Goal: Transaction & Acquisition: Purchase product/service

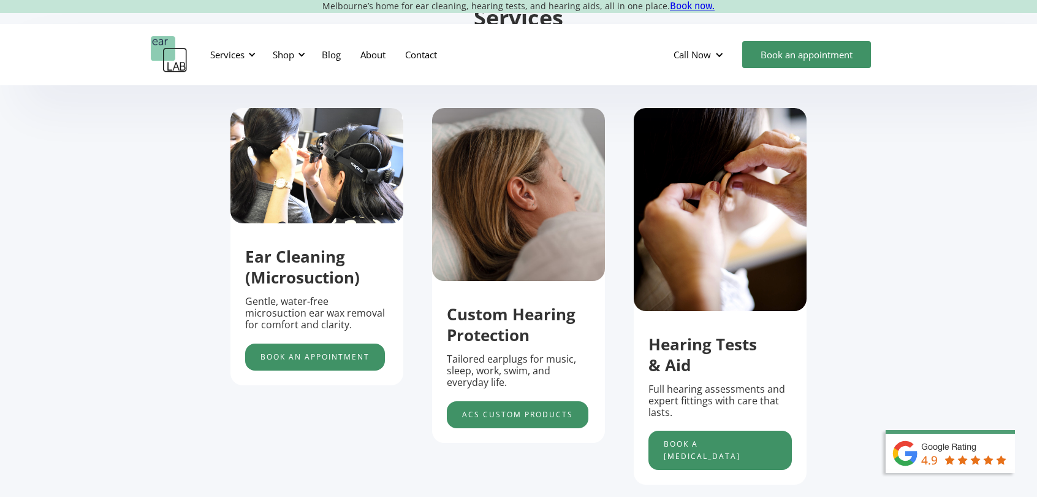
scroll to position [429, 0]
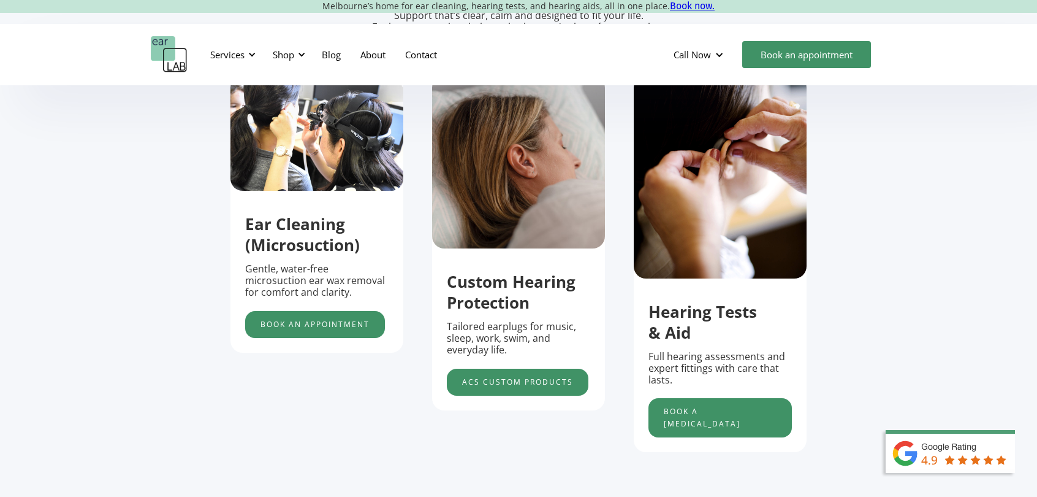
click at [506, 186] on img "2 of 5" at bounding box center [518, 161] width 173 height 173
click at [505, 142] on img "2 of 5" at bounding box center [518, 161] width 173 height 173
click at [523, 384] on link "acs custom products" at bounding box center [518, 382] width 142 height 27
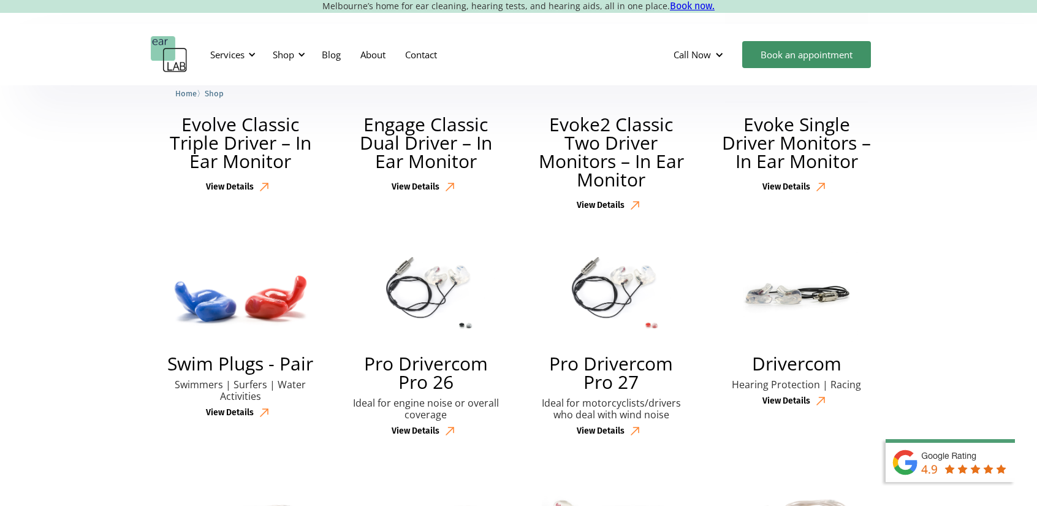
scroll to position [649, 0]
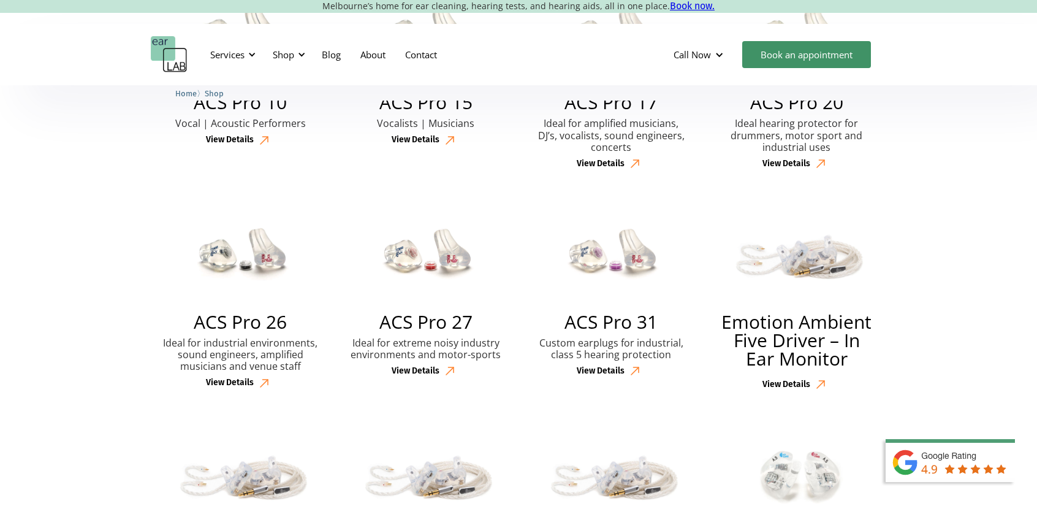
drag, startPoint x: 950, startPoint y: 160, endPoint x: 937, endPoint y: -52, distance: 212.5
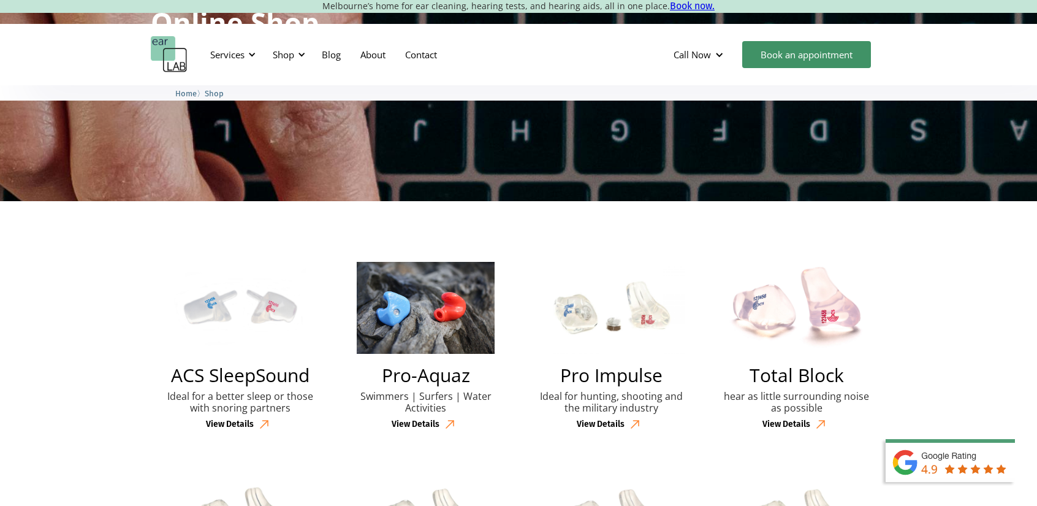
scroll to position [184, 0]
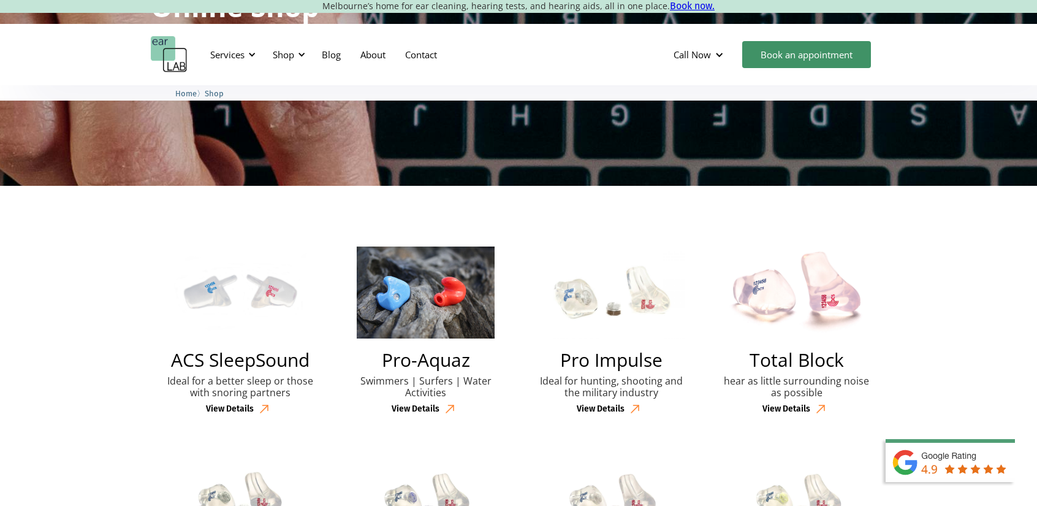
click at [597, 283] on img at bounding box center [611, 292] width 147 height 92
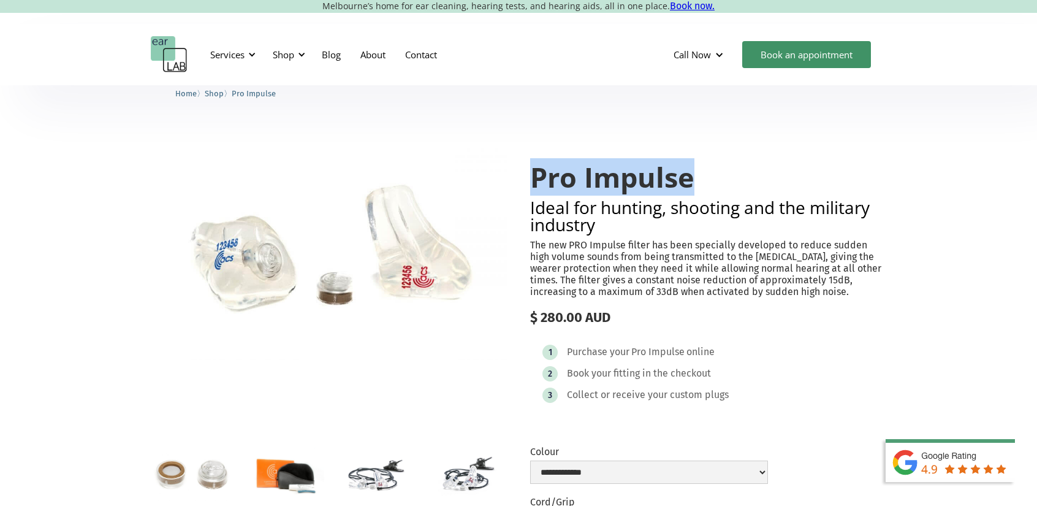
drag, startPoint x: 533, startPoint y: 180, endPoint x: 709, endPoint y: 175, distance: 175.4
click at [709, 175] on h1 "Pro Impulse" at bounding box center [708, 177] width 356 height 31
copy h1 "Pro Impulse"
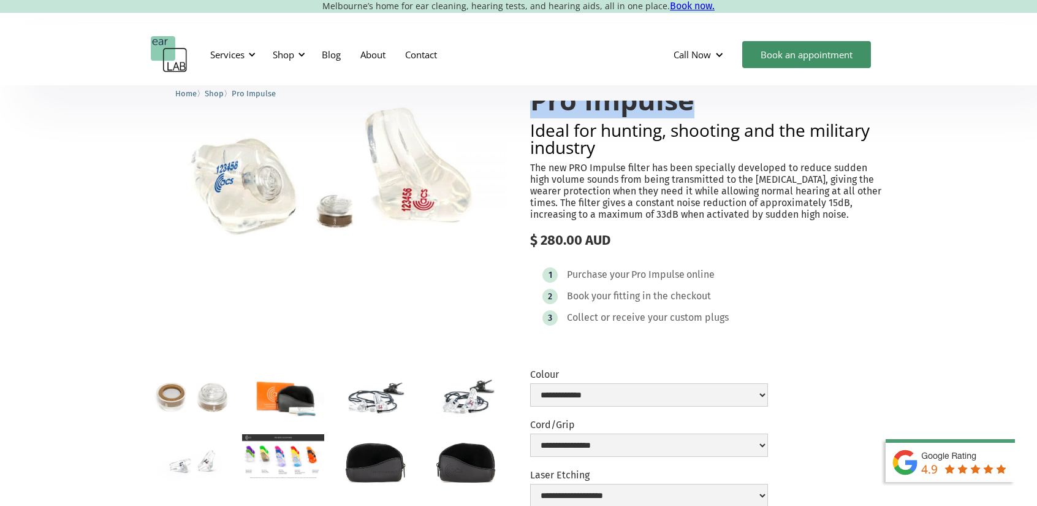
scroll to position [123, 0]
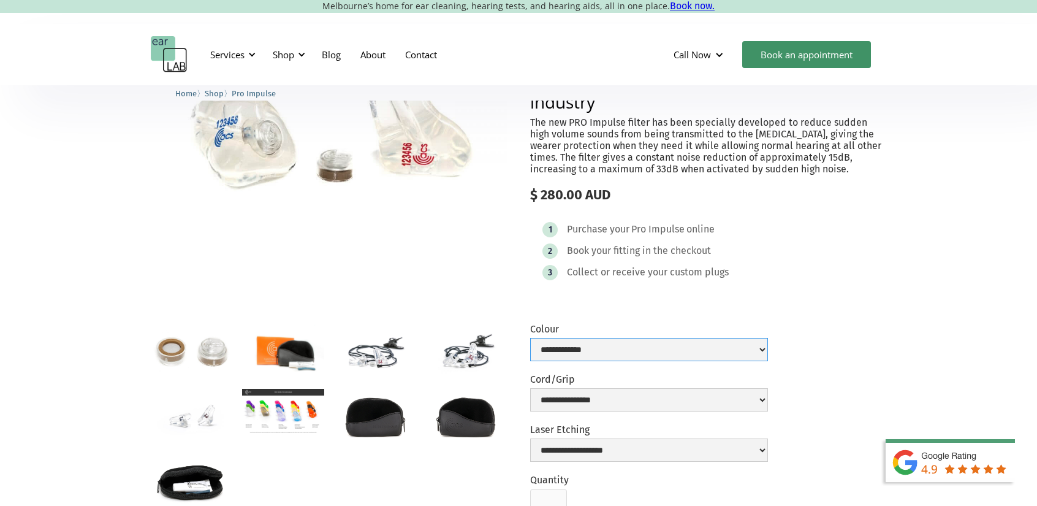
click at [565, 342] on select "**********" at bounding box center [649, 349] width 238 height 23
click at [567, 342] on select "**********" at bounding box center [649, 349] width 238 height 23
click at [577, 392] on select "**********" at bounding box center [649, 399] width 238 height 23
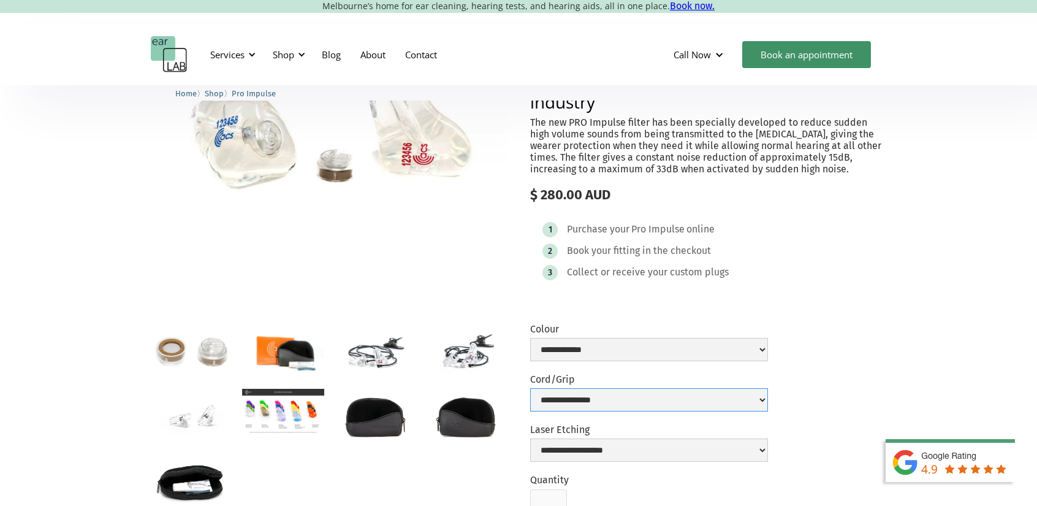
click at [576, 400] on select "**********" at bounding box center [649, 399] width 238 height 23
click at [576, 399] on select "**********" at bounding box center [649, 399] width 238 height 23
click at [357, 367] on img "open lightbox" at bounding box center [375, 351] width 82 height 54
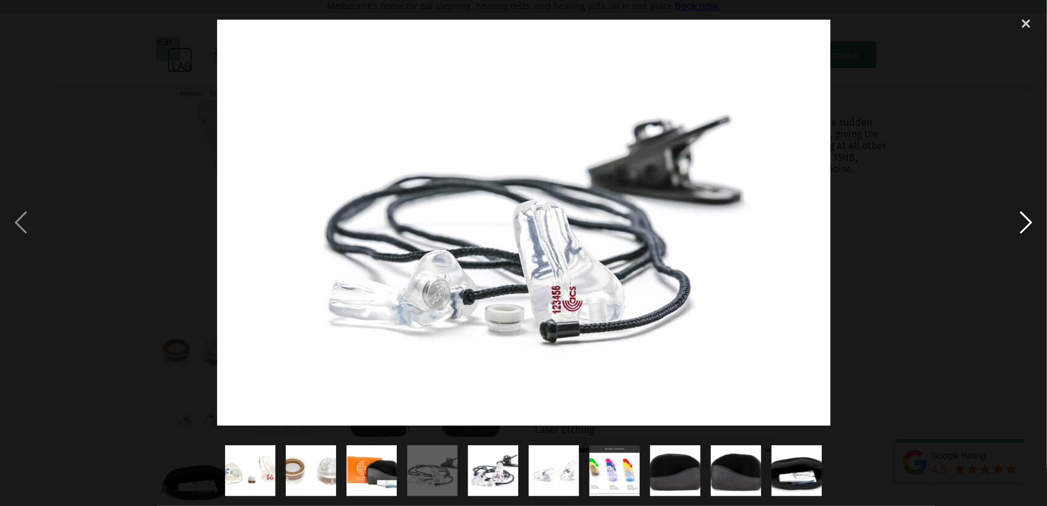
click at [1005, 223] on div at bounding box center [523, 222] width 1047 height 425
click at [1010, 210] on div "next image" at bounding box center [1026, 222] width 42 height 425
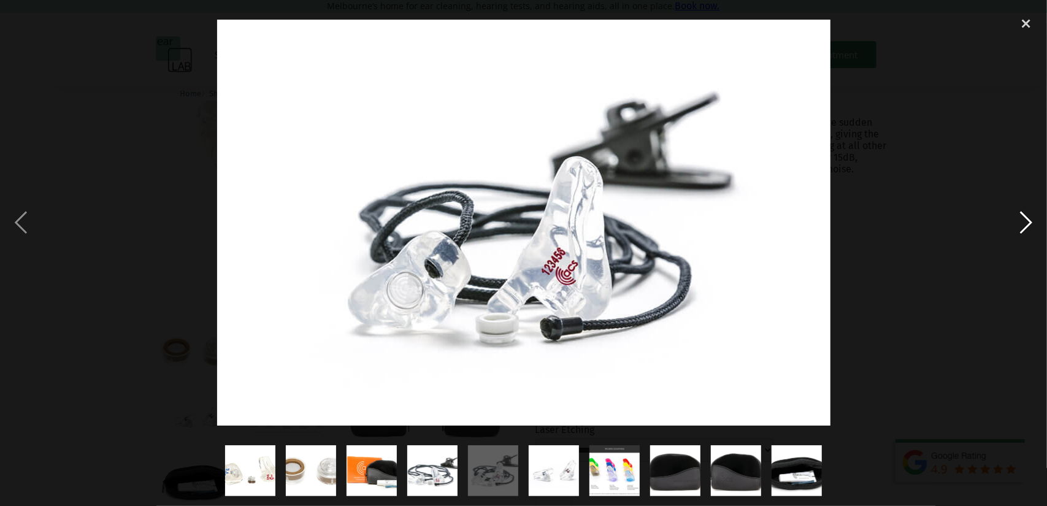
click at [1010, 210] on div "next image" at bounding box center [1026, 222] width 42 height 425
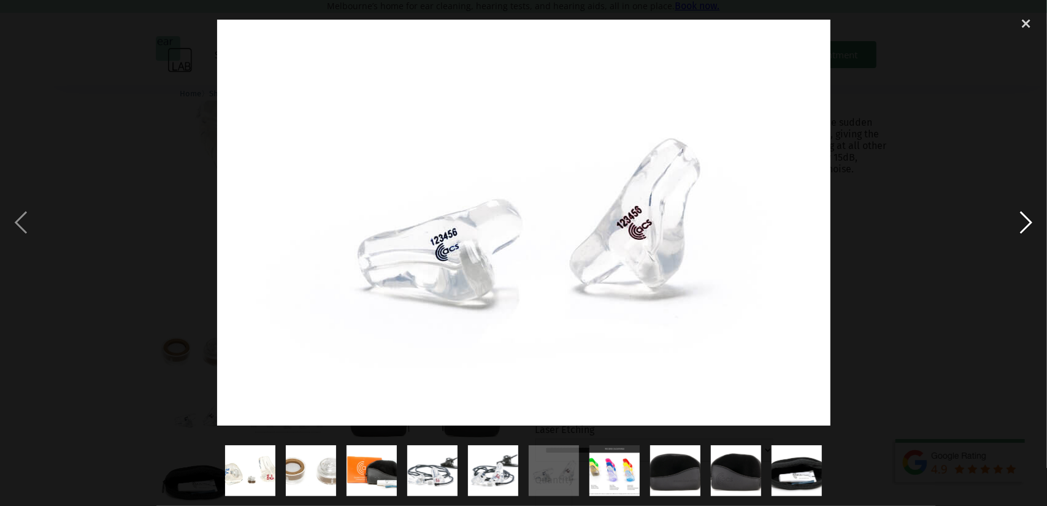
click at [1010, 209] on div "next image" at bounding box center [1026, 222] width 42 height 425
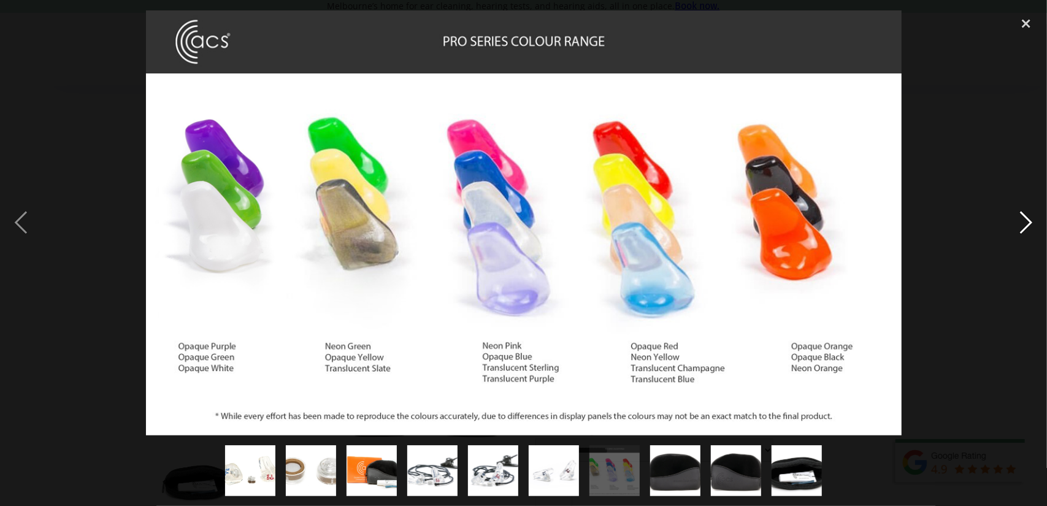
click at [1010, 209] on div "next image" at bounding box center [1026, 222] width 42 height 425
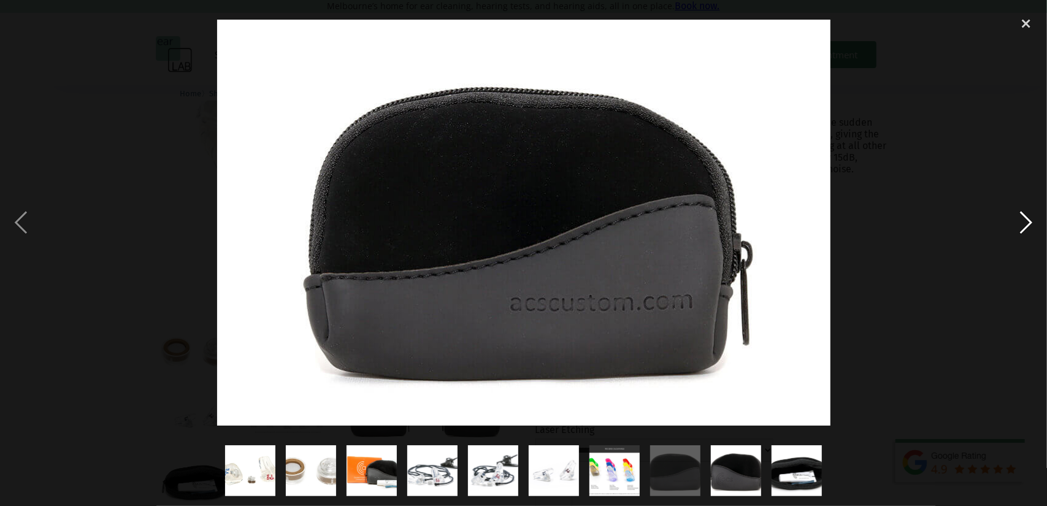
click at [1010, 209] on div "next image" at bounding box center [1026, 222] width 42 height 425
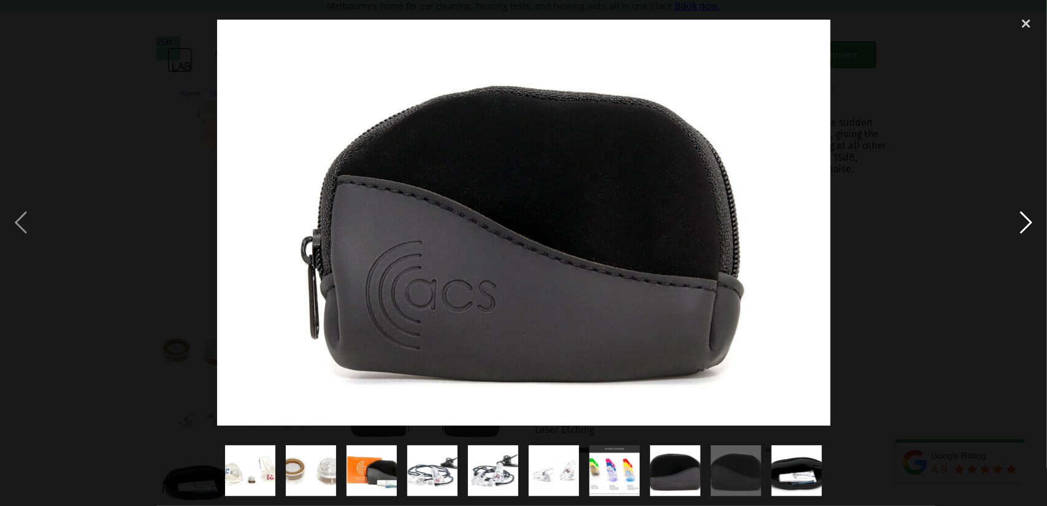
click at [1010, 209] on div "next image" at bounding box center [1026, 222] width 42 height 425
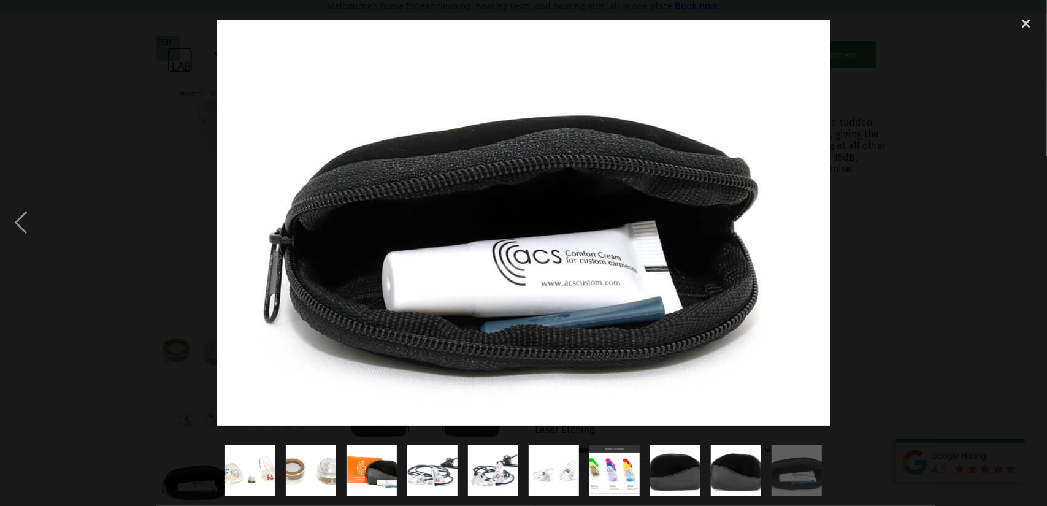
click at [1010, 209] on div "next image" at bounding box center [1026, 222] width 42 height 425
click at [1008, 209] on div "next image" at bounding box center [1026, 222] width 42 height 425
click at [1024, 20] on div "close lightbox" at bounding box center [1026, 23] width 42 height 27
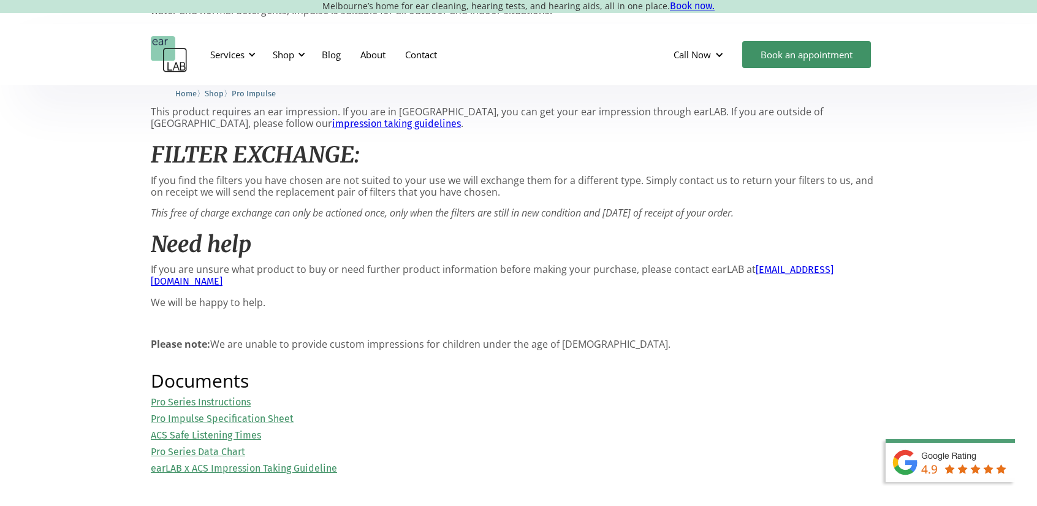
scroll to position [920, 0]
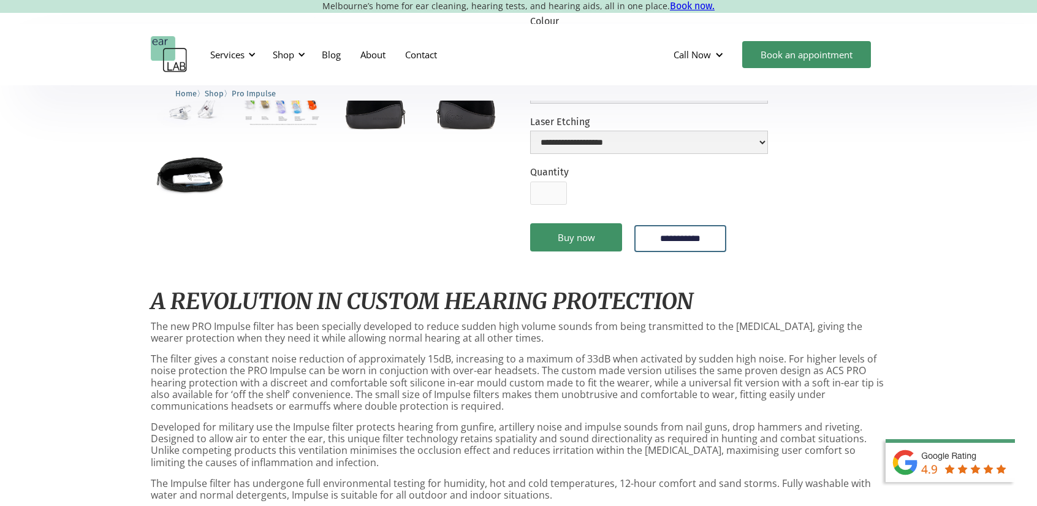
scroll to position [773, 0]
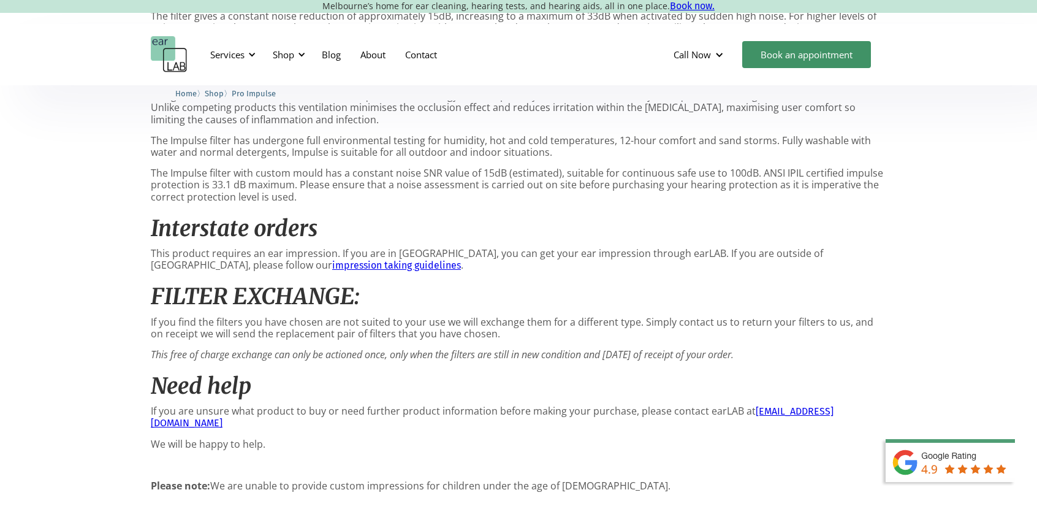
click at [655, 252] on p "This product requires an ear impression. If you are in [GEOGRAPHIC_DATA], you c…" at bounding box center [519, 259] width 736 height 23
click at [655, 251] on p "This product requires an ear impression. If you are in [GEOGRAPHIC_DATA], you c…" at bounding box center [519, 259] width 736 height 23
copy p "earLAB"
